Goal: Task Accomplishment & Management: Complete application form

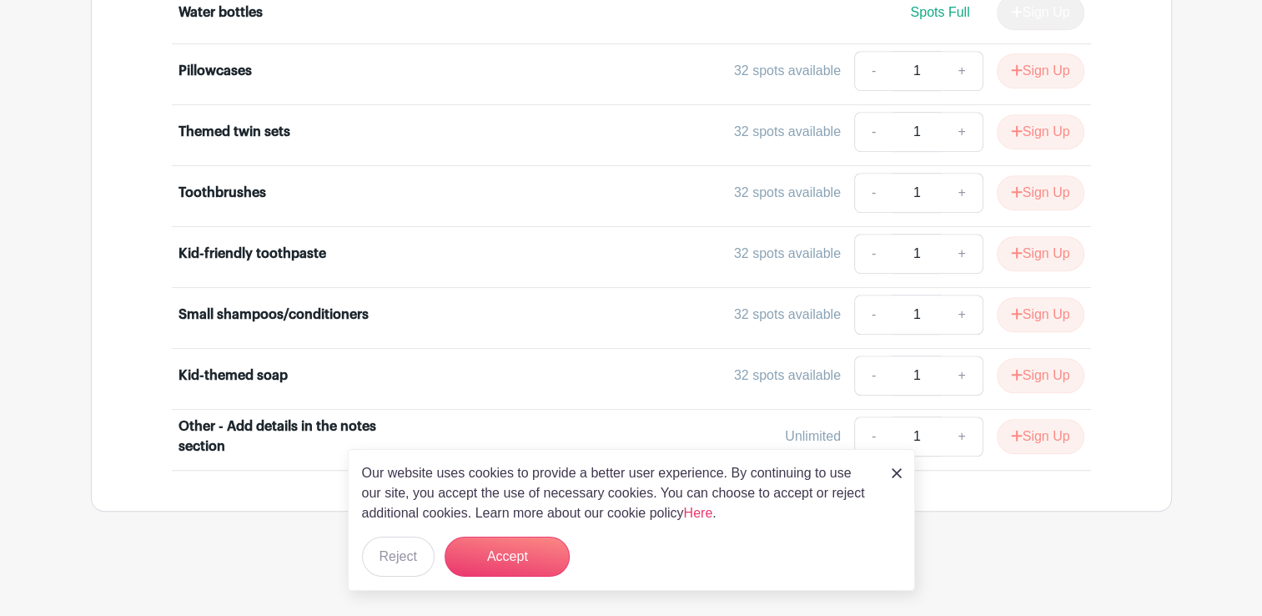
scroll to position [1086, 0]
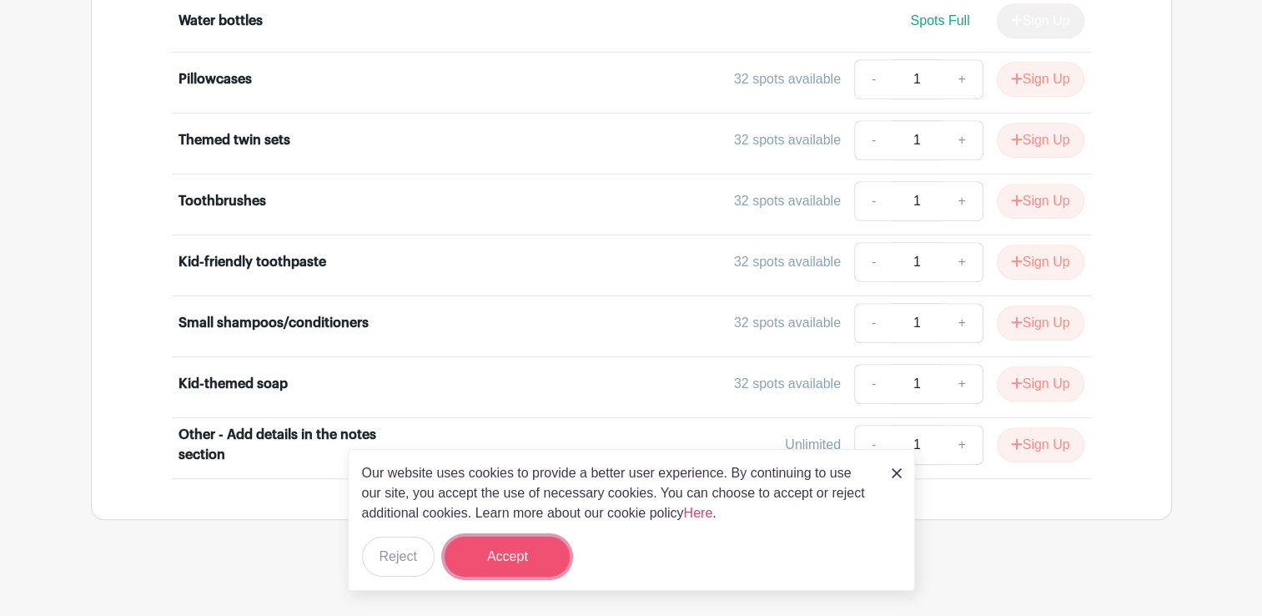
click at [532, 571] on button "Accept" at bounding box center [507, 556] width 125 height 40
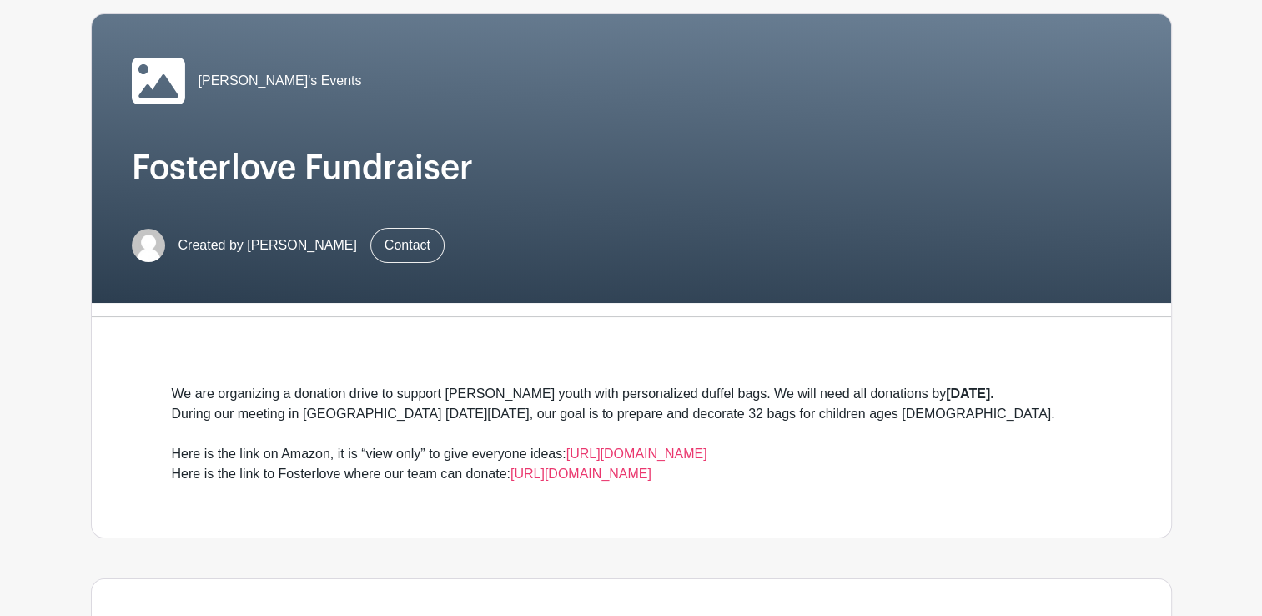
scroll to position [0, 0]
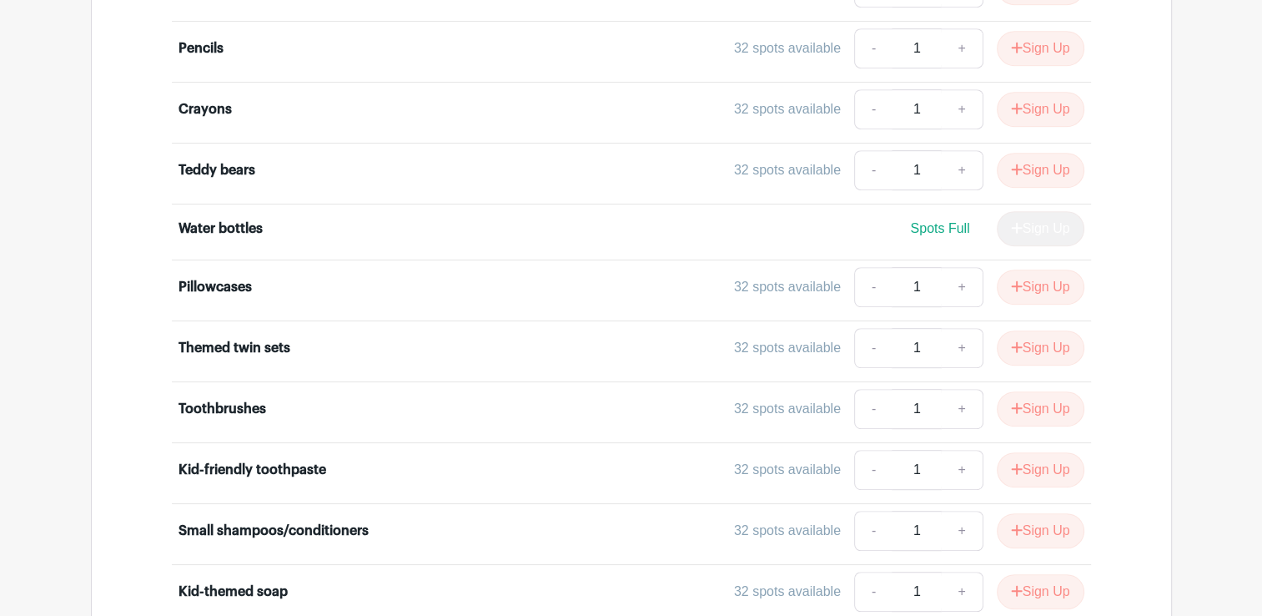
scroll to position [903, 0]
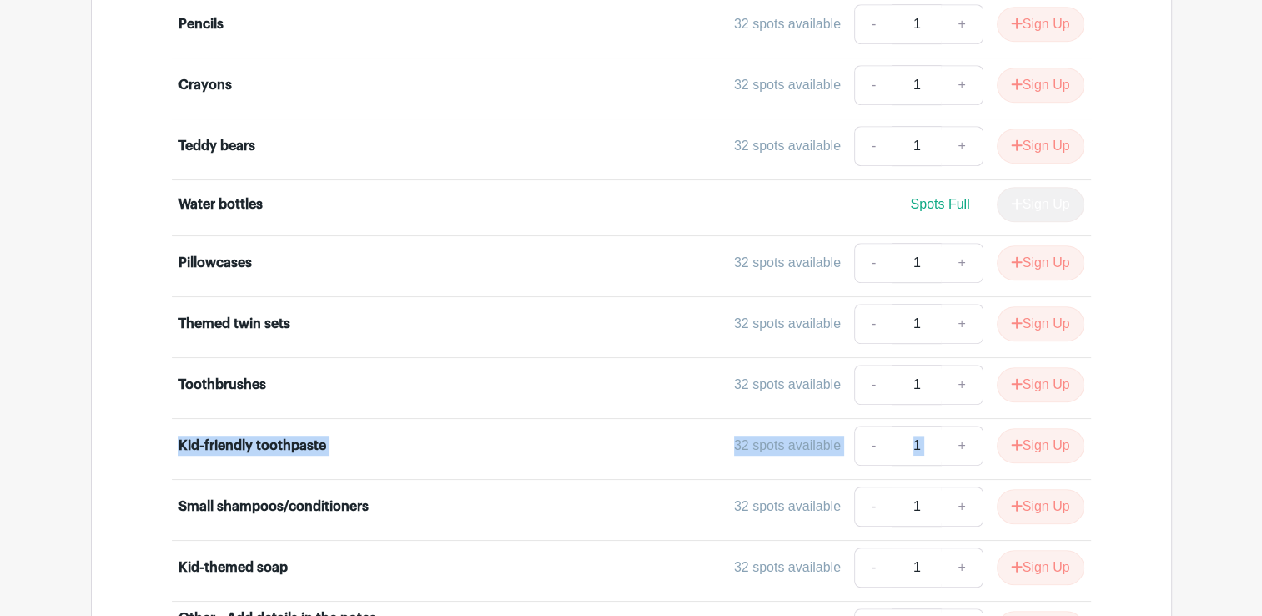
drag, startPoint x: 1258, startPoint y: 416, endPoint x: 1252, endPoint y: 354, distance: 62.9
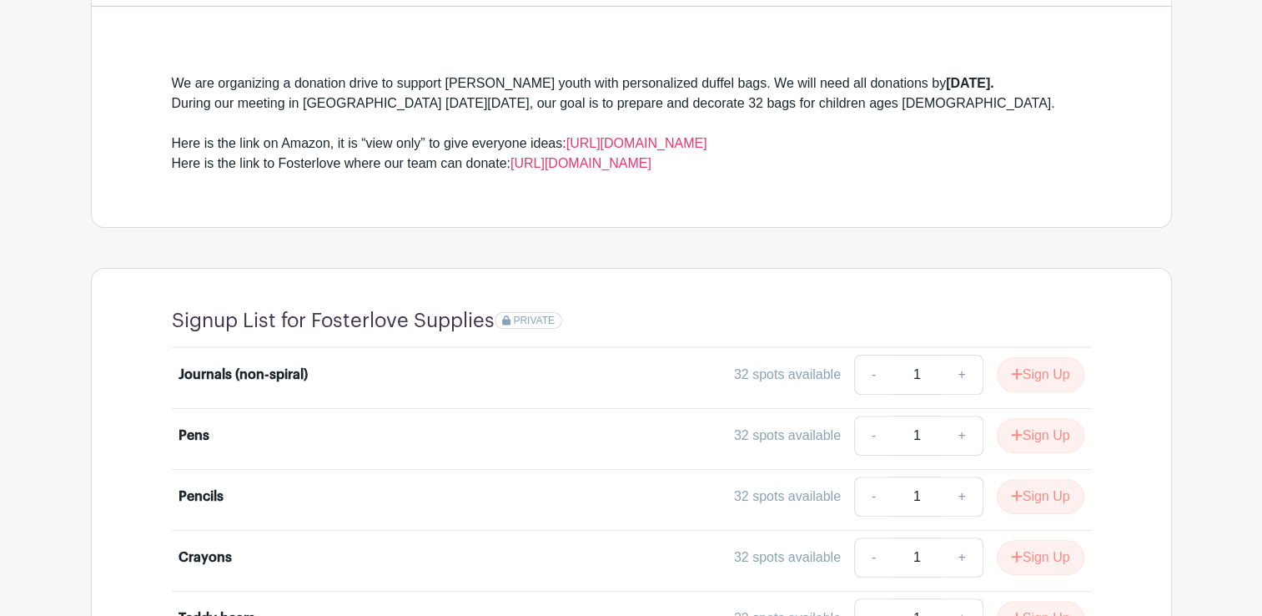
scroll to position [380, 0]
